Goal: Information Seeking & Learning: Learn about a topic

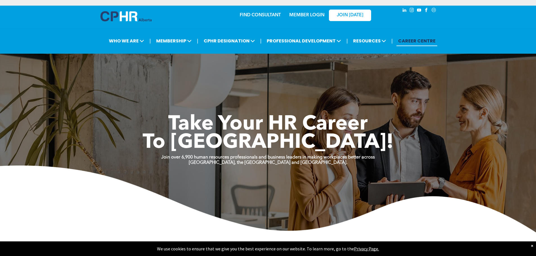
click at [265, 15] on link "MEMBER LOGIN" at bounding box center [306, 15] width 35 height 5
click at [265, 83] on div "Take Your HR Career To New Heights! Join over 6,900 human resources professiona…" at bounding box center [268, 132] width 536 height 202
click at [265, 14] on link "MEMBER LOGIN" at bounding box center [306, 15] width 35 height 5
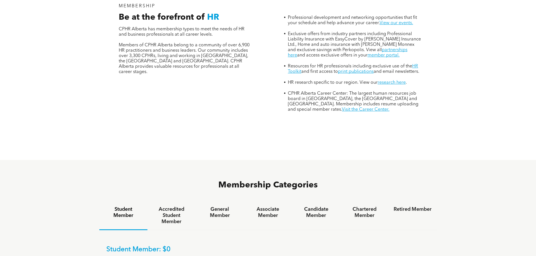
scroll to position [253, 0]
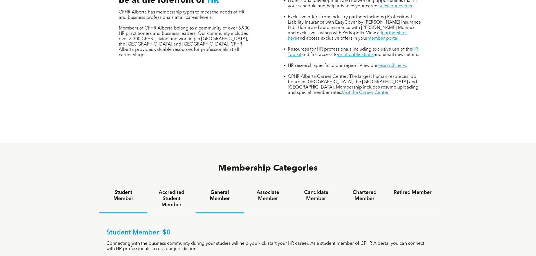
click at [220, 190] on h4 "General Member" at bounding box center [220, 196] width 38 height 12
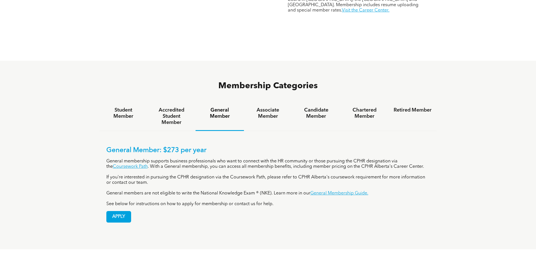
scroll to position [338, 0]
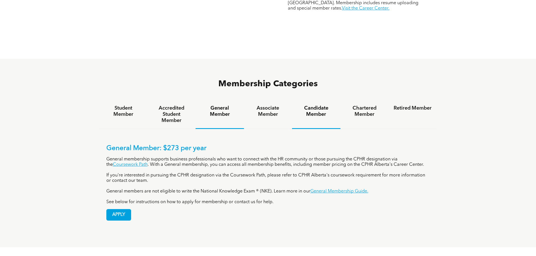
click at [319, 105] on h4 "Candidate Member" at bounding box center [316, 111] width 38 height 12
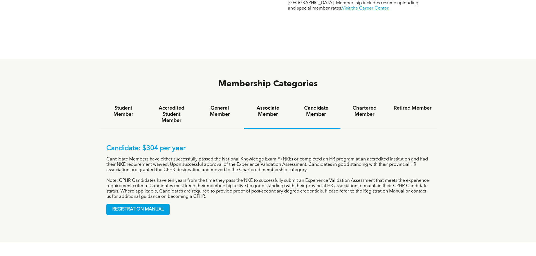
click at [271, 105] on h4 "Associate Member" at bounding box center [268, 111] width 38 height 12
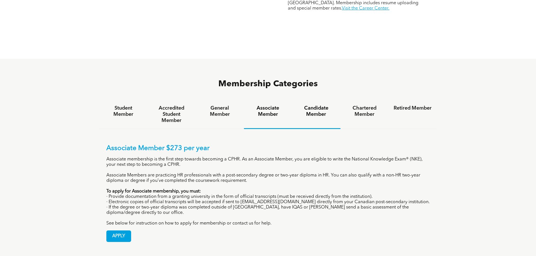
click at [314, 105] on h4 "Candidate Member" at bounding box center [316, 111] width 38 height 12
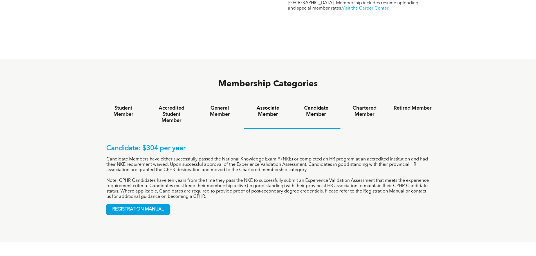
click at [273, 105] on h4 "Associate Member" at bounding box center [268, 111] width 38 height 12
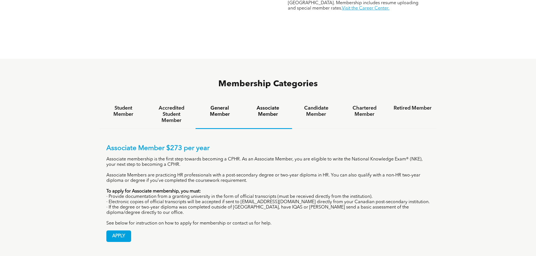
click at [224, 105] on h4 "General Member" at bounding box center [220, 111] width 38 height 12
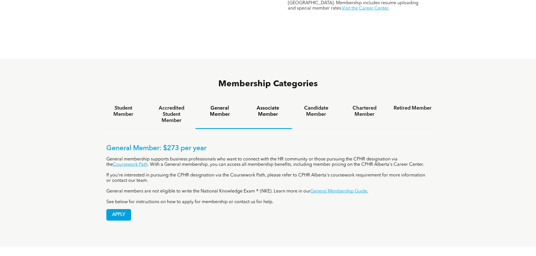
click at [275, 105] on h4 "Associate Member" at bounding box center [268, 111] width 38 height 12
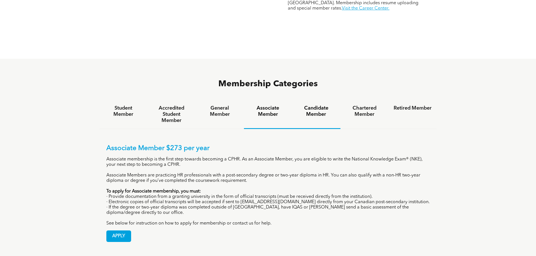
click at [326, 105] on h4 "Candidate Member" at bounding box center [316, 111] width 38 height 12
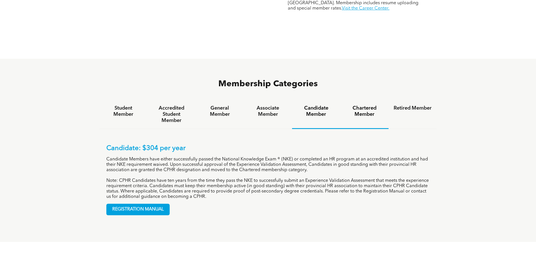
click at [367, 105] on h4 "Chartered Member" at bounding box center [365, 111] width 38 height 12
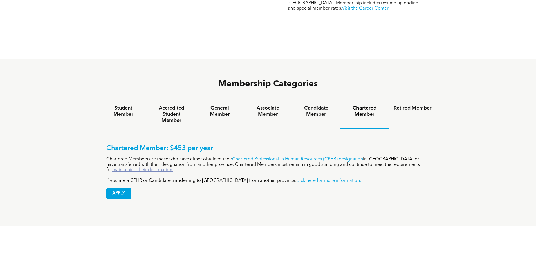
click at [173, 168] on link "maintaining their designation." at bounding box center [142, 170] width 61 height 5
click at [274, 105] on h4 "Associate Member" at bounding box center [268, 111] width 38 height 12
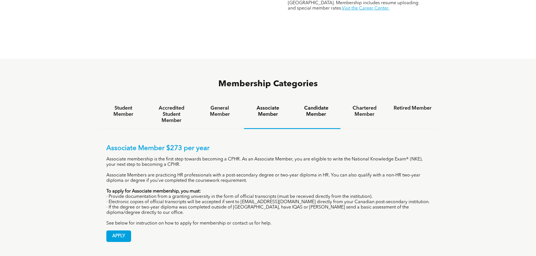
click at [316, 105] on h4 "Candidate Member" at bounding box center [316, 111] width 38 height 12
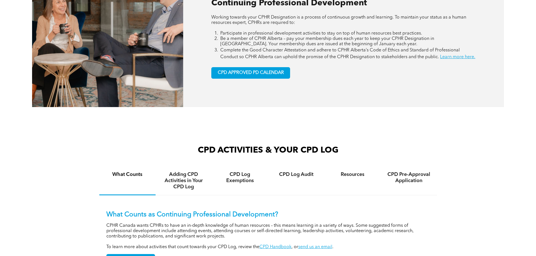
scroll to position [310, 0]
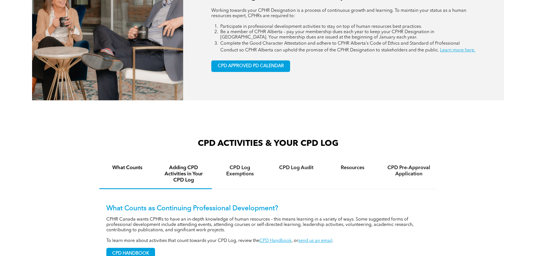
click at [192, 180] on h4 "Adding CPD Activities in Your CPD Log" at bounding box center [184, 174] width 46 height 19
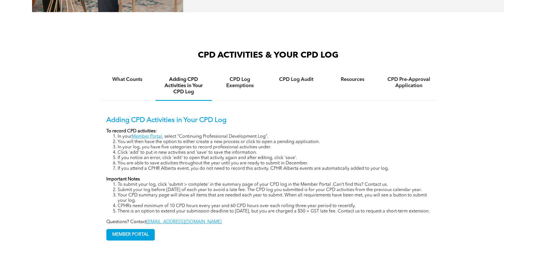
scroll to position [422, 0]
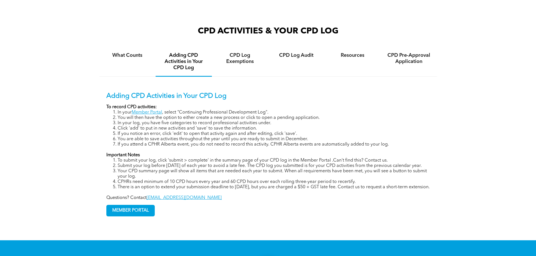
click at [183, 185] on li "CPHRs need minimum of 10 CPD hours every year and 60 CPD hours over each rollin…" at bounding box center [274, 182] width 312 height 5
drag, startPoint x: 171, startPoint y: 193, endPoint x: 356, endPoint y: 194, distance: 184.7
click at [356, 185] on li "CPHRs need minimum of 10 CPD hours every year and 60 CPD hours over each rollin…" at bounding box center [274, 182] width 312 height 5
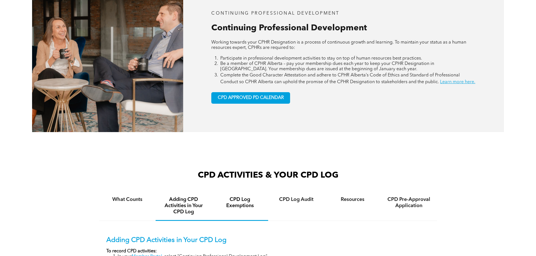
scroll to position [225, 0]
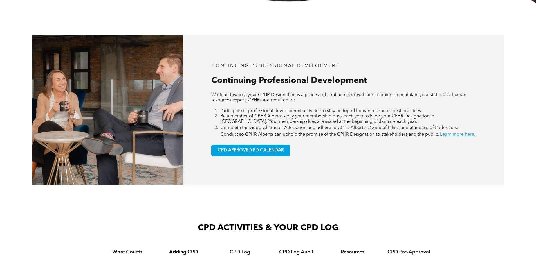
click at [321, 175] on div "CONTINUING PROFESSIONAL DEVELOPMENT Continuing Professional Development Working…" at bounding box center [343, 109] width 321 height 149
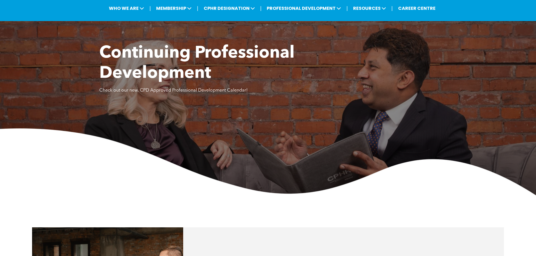
scroll to position [0, 0]
